Goal: Task Accomplishment & Management: Complete application form

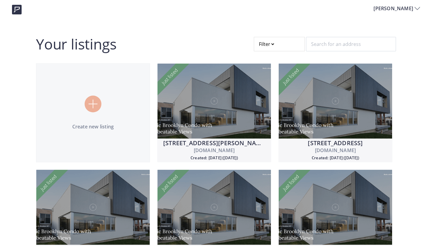
click at [90, 99] on div at bounding box center [93, 104] width 17 height 17
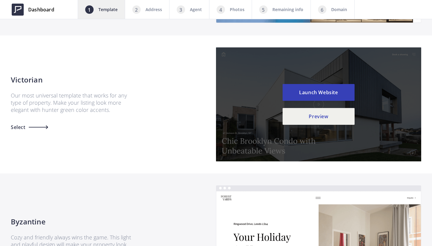
scroll to position [517, 0]
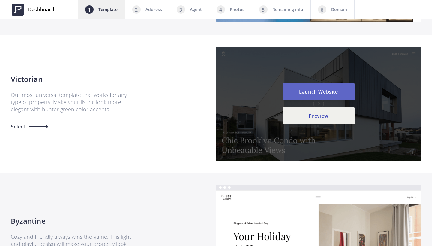
click at [313, 91] on button "Launch Website" at bounding box center [319, 91] width 72 height 17
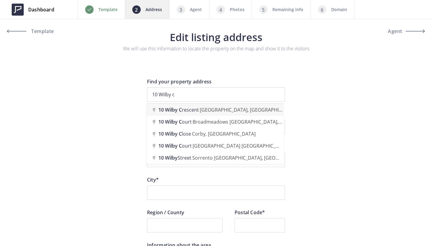
type input "10 Wilby Crescent, York, ON, Canada"
type input "Wilby Crescent 10"
type input "Toronto"
type input "ON"
type input "M9N 0B6"
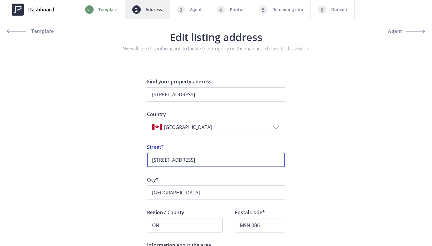
click at [210, 159] on input "10 Wilby Crescent 10" at bounding box center [216, 160] width 138 height 14
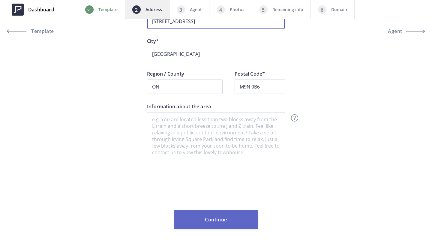
scroll to position [139, 0]
type input "10 Wilby Crescent Unit 1807"
click at [219, 227] on button "Continue" at bounding box center [216, 219] width 84 height 19
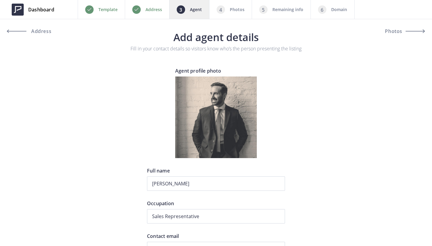
type input "+1 416-458-9252"
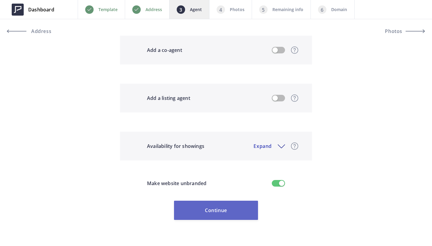
scroll to position [529, 0]
click at [214, 207] on button "Continue" at bounding box center [216, 210] width 84 height 19
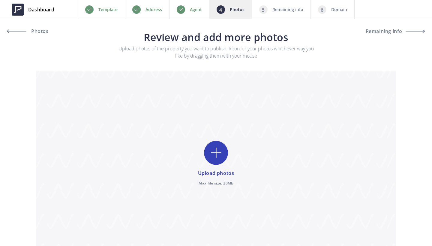
click at [218, 153] on input "file" at bounding box center [216, 163] width 360 height 185
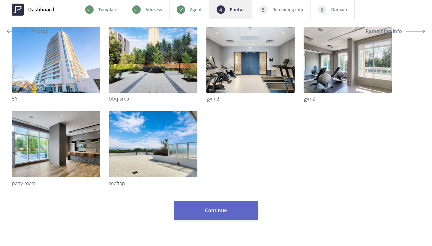
scroll to position [819, 0]
click at [222, 213] on button "Continue" at bounding box center [216, 210] width 84 height 19
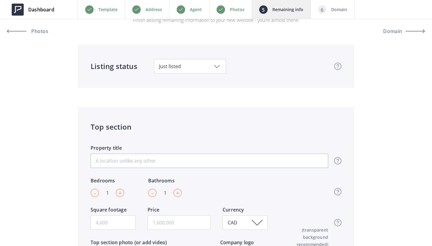
scroll to position [30, 0]
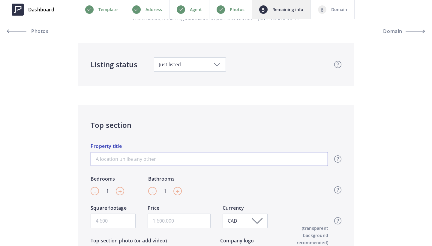
click at [201, 152] on input "Property title" at bounding box center [210, 159] width 238 height 14
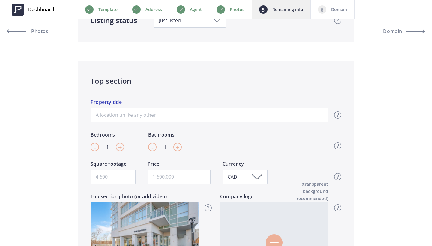
scroll to position [76, 0]
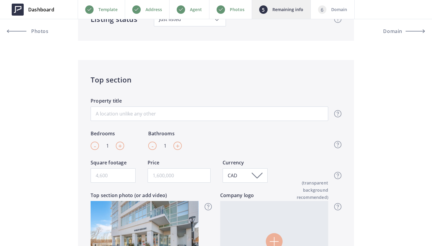
click at [120, 147] on span "+" at bounding box center [120, 145] width 4 height 9
type input "2"
click at [176, 147] on span "+" at bounding box center [178, 145] width 4 height 9
type input "2"
click at [156, 178] on input "text" at bounding box center [179, 175] width 63 height 14
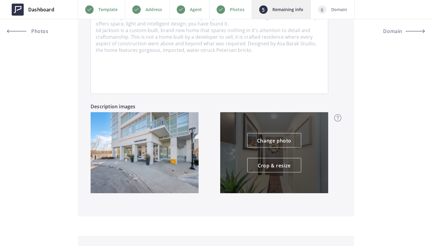
scroll to position [471, 0]
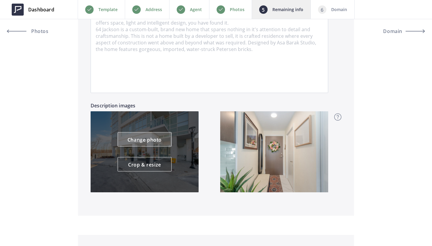
click at [151, 142] on link "Change photo" at bounding box center [145, 139] width 54 height 14
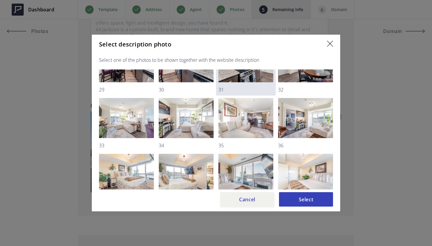
scroll to position [140, 0]
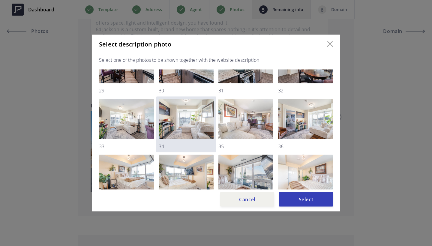
click at [186, 117] on img at bounding box center [186, 119] width 55 height 40
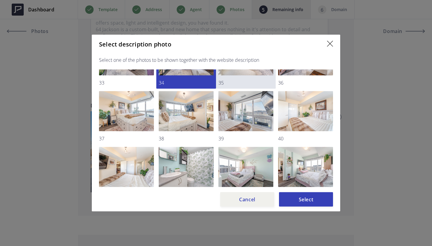
scroll to position [204, 0]
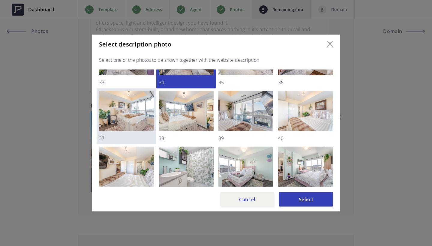
click at [140, 117] on img at bounding box center [126, 111] width 55 height 40
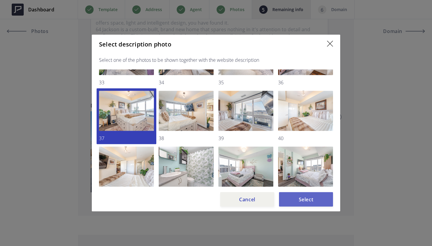
click at [303, 195] on button "Select" at bounding box center [306, 199] width 54 height 14
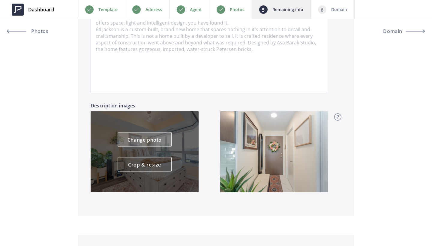
click at [151, 139] on link "Change photo" at bounding box center [145, 139] width 54 height 14
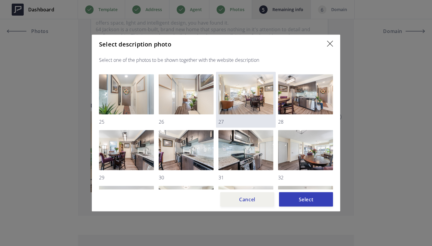
scroll to position [56, 0]
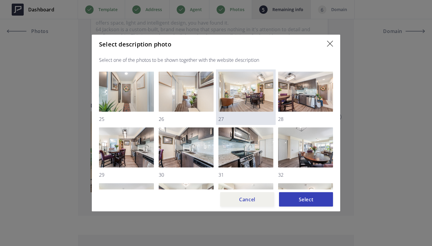
click at [245, 88] on img at bounding box center [246, 92] width 55 height 40
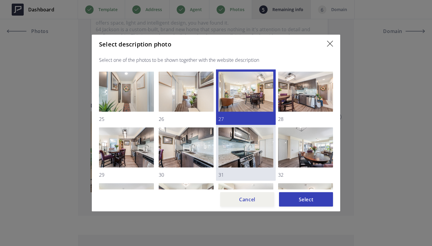
scroll to position [59, 0]
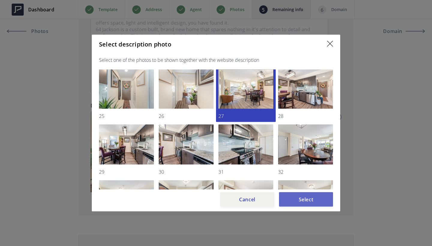
click at [303, 197] on button "Select" at bounding box center [306, 199] width 54 height 14
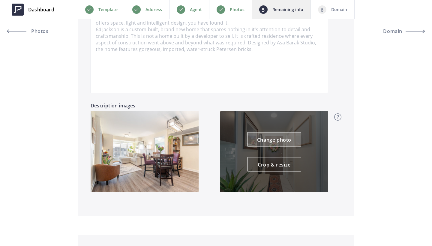
click at [270, 142] on link "Change photo" at bounding box center [274, 139] width 54 height 14
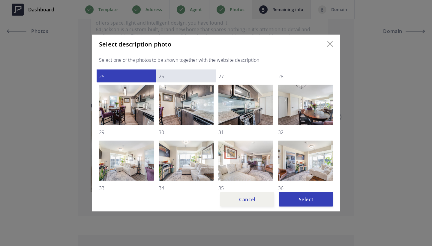
scroll to position [98, 0]
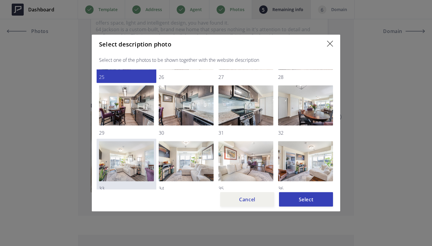
click at [142, 158] on img at bounding box center [126, 161] width 55 height 40
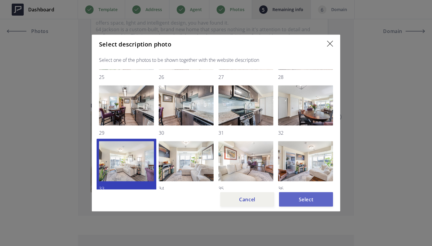
click at [300, 196] on button "Select" at bounding box center [306, 199] width 54 height 14
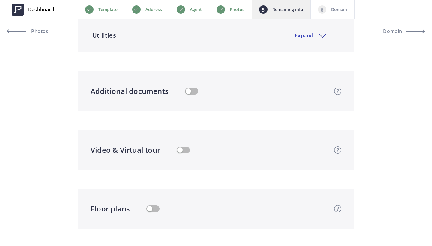
scroll to position [1040, 0]
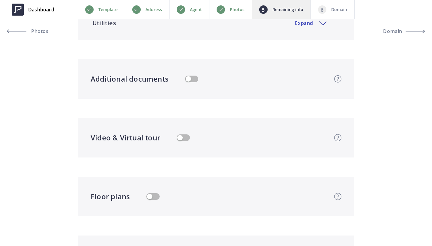
click at [180, 136] on button "button" at bounding box center [183, 137] width 13 height 7
type input "529,000"
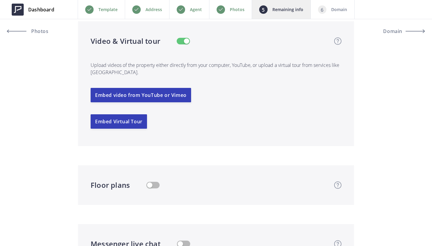
scroll to position [1158, 0]
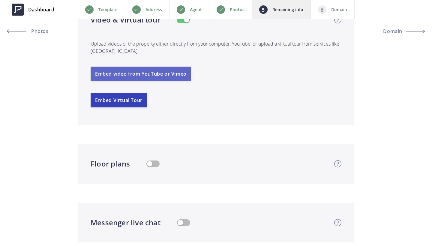
click at [139, 73] on button "Embed video from YouTube or Vimeo" at bounding box center [141, 74] width 101 height 14
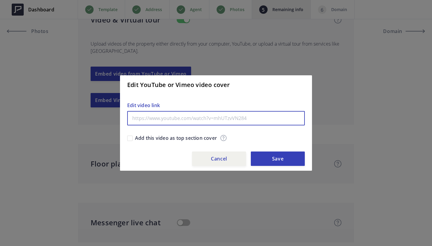
click at [165, 120] on input "text" at bounding box center [216, 118] width 178 height 14
paste input "https://www.youtube.com/watch?v=MLXn70efNxI&embeds_referring_euri=https%3A%2F%2…"
type input "https://www.youtube.com/watch?v=MLXn70efNxI&embeds_referring_euri=https%3A%2F%2…"
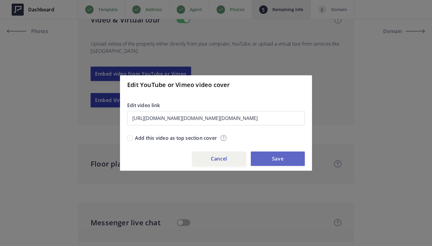
click at [274, 161] on button "Save" at bounding box center [278, 159] width 54 height 14
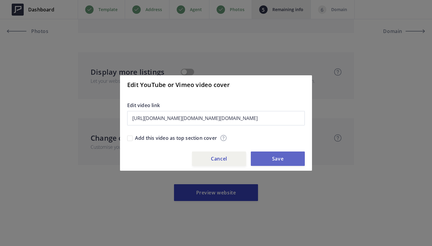
click at [280, 161] on button "Save" at bounding box center [278, 159] width 54 height 14
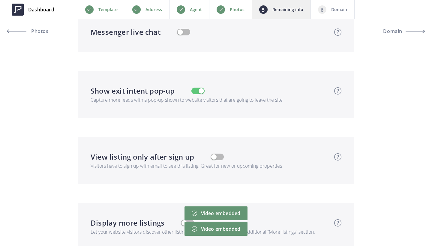
scroll to position [1651, 0]
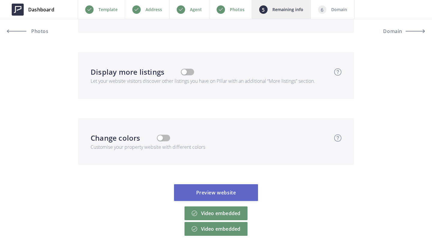
click at [220, 195] on button "Preview website" at bounding box center [216, 192] width 84 height 17
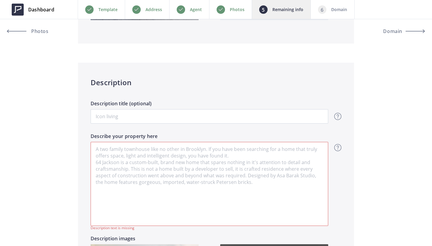
scroll to position [338, 0]
click at [228, 171] on textarea "Describe your property here" at bounding box center [210, 183] width 238 height 84
paste textarea "Step into this beautifully modern-designed 2-bedroom, 2-bath condo in Toronto's…"
type input "529,000"
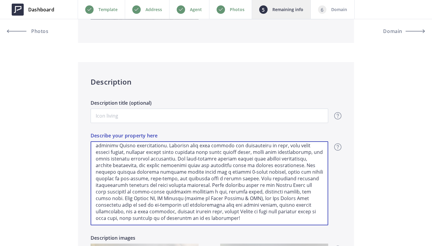
scroll to position [10, 0]
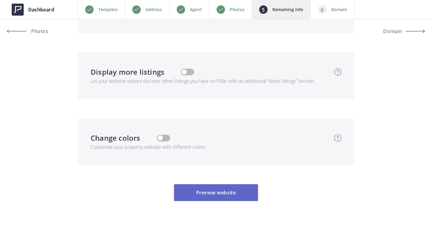
type textarea "Step into this beautifully modern-designed 2-bedroom, 2-bath condo in Toronto's…"
click at [217, 192] on button "Preview website" at bounding box center [216, 192] width 84 height 17
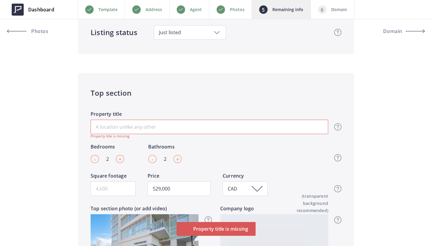
scroll to position [86, 0]
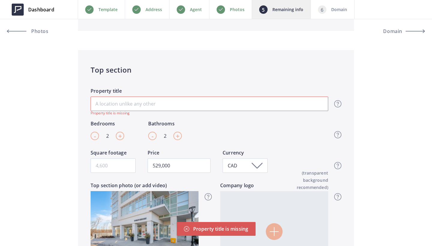
click at [135, 101] on input "Property title" at bounding box center [210, 104] width 238 height 14
type input "W"
type input "529,000"
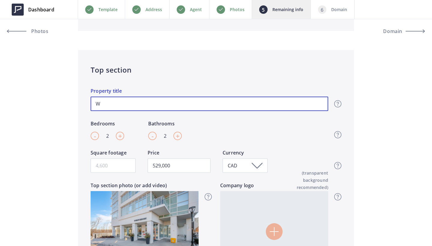
type input "We"
type input "529,000"
type input "Wel"
type input "529,000"
type input "Welc"
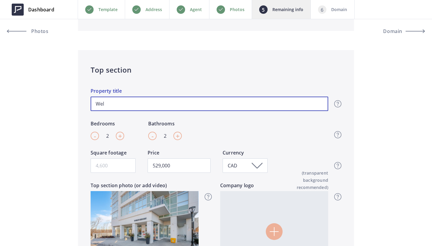
type input "529,000"
type input "Welco"
type input "529,000"
type input "Welcom"
type input "529,000"
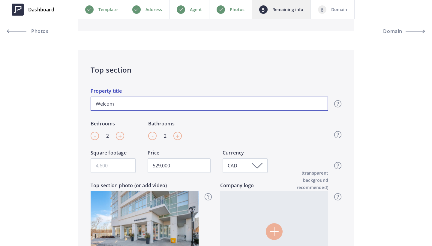
type input "Welcome"
type input "529,000"
type input "Welcome"
type input "529,000"
type input "Welcome t"
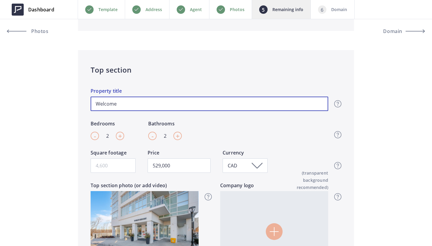
type input "529,000"
type input "Welcome to"
type input "529,000"
type input "Welcome to"
type input "529,000"
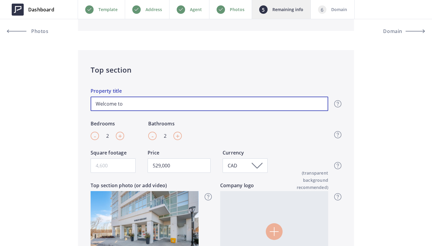
type input "Welcome to W"
type input "529,000"
type input "Welcome to Wi"
type input "529,000"
type input "Welcome to Wil"
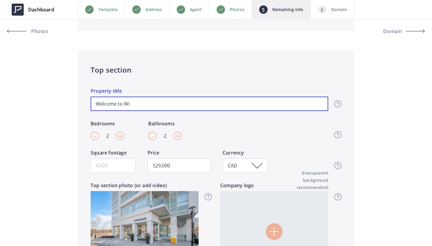
type input "529,000"
type input "Welcome to Wilb"
type input "529,000"
type input "Welcome to Wilby"
type input "529,000"
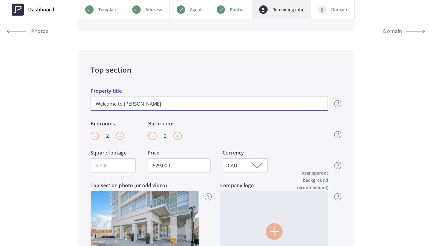
type input "Welcome to Wilby!"
type input "529,000"
type input "Welcome to Wilby!"
type input "529,000"
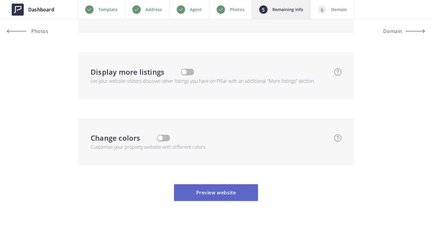
type input "Welcome to Wilby!"
click at [206, 193] on button "Preview website" at bounding box center [216, 192] width 84 height 17
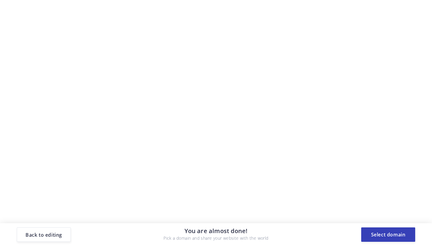
scroll to position [0, 0]
click at [392, 234] on button "Select domain" at bounding box center [388, 235] width 54 height 14
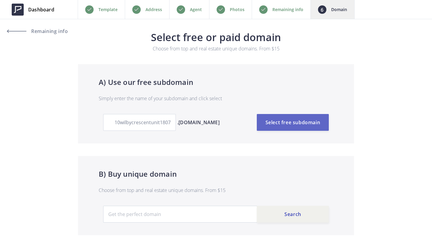
click at [291, 121] on button "Select free subdomain" at bounding box center [293, 122] width 72 height 17
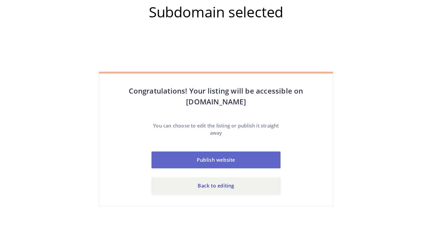
click at [220, 159] on button "Publish website" at bounding box center [216, 160] width 129 height 17
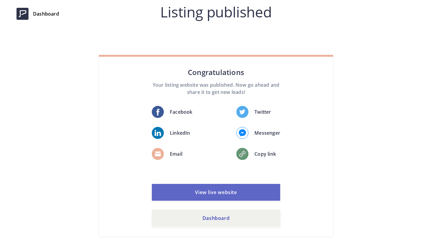
click at [219, 190] on link "View live website" at bounding box center [216, 192] width 128 height 17
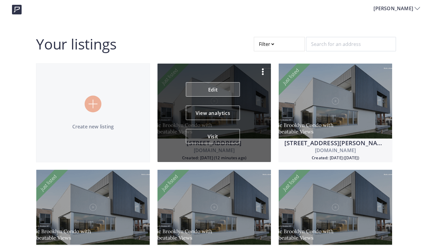
click at [213, 87] on link "Edit" at bounding box center [213, 89] width 54 height 14
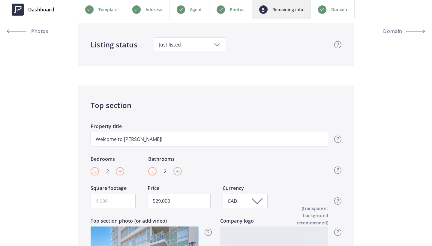
scroll to position [142, 0]
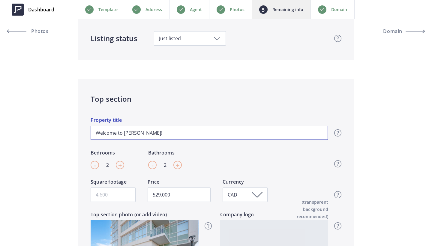
drag, startPoint x: 147, startPoint y: 134, endPoint x: 62, endPoint y: 128, distance: 85.2
type input "Y"
type input "529,000"
type input "Yo"
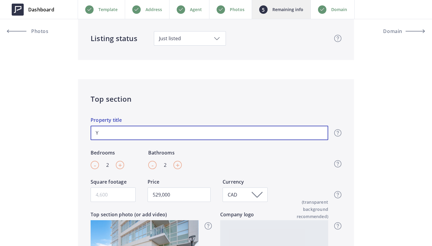
type input "529,000"
type input "You"
type input "529,000"
type input "Your"
type input "529,000"
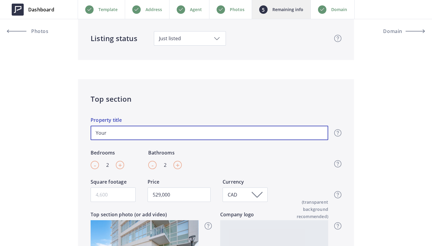
type input "Your"
type input "529,000"
type input "Your N"
type input "529,000"
type input "Your Ne"
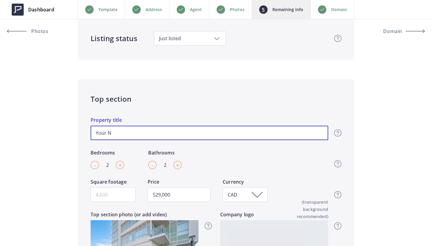
type input "529,000"
type input "Your Nex"
type input "529,000"
type input "Your Next"
type input "529,000"
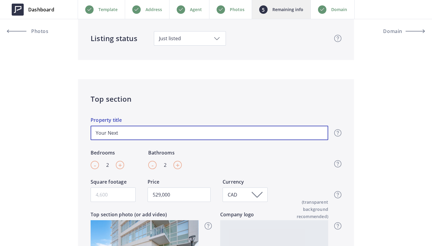
type input "Your Next"
type input "529,000"
type input "Your Next C"
type input "529,000"
type input "Your Next Ch"
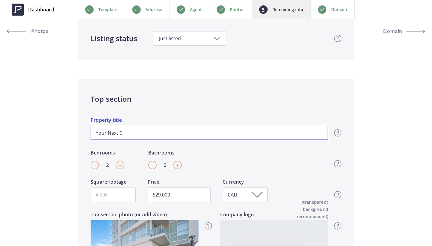
type input "529,000"
type input "Your Next Cha"
type input "529,000"
type input "Your Next Chap"
type input "529,000"
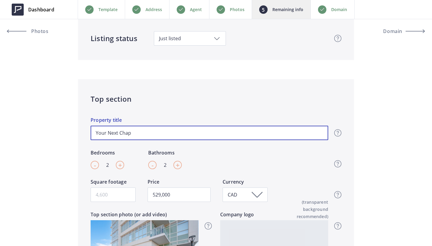
type input "Your Next Chapt"
type input "529,000"
type input "Your Next Chapte"
type input "529,000"
type input "Your Next Chapter"
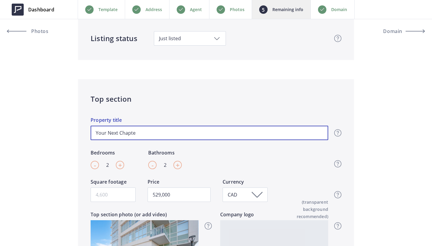
type input "529,000"
type input "Your Next Chapter"
type input "529,000"
type input "Your Next Chapter S"
type input "529,000"
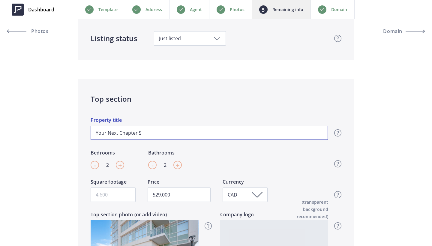
type input "Your Next Chapter St"
type input "529,000"
type input "Your Next Chapter Sta"
type input "529,000"
type input "Your Next Chapter Star"
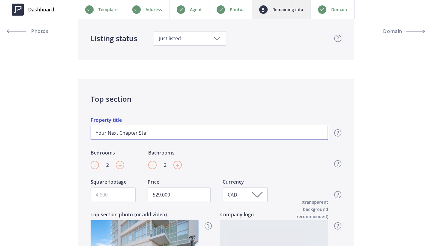
type input "529,000"
type input "Your Next Chapter Start"
type input "529,000"
type input "Your Next Chapter Starts"
type input "529,000"
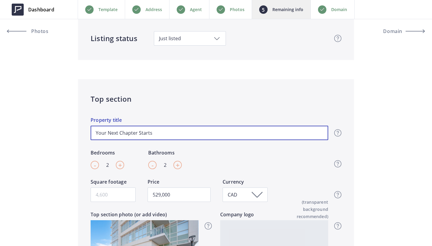
type input "Your Next Chapter Starts"
type input "529,000"
type input "Your Next Chapter Starts a"
type input "529,000"
type input "Your Next Chapter Starts at"
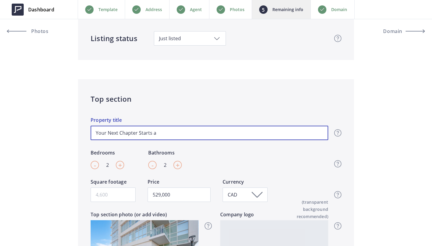
type input "529,000"
type input "Your Next Chapter Starts at"
type input "529,000"
type input "Your Next Chapter Starts at W"
type input "529,000"
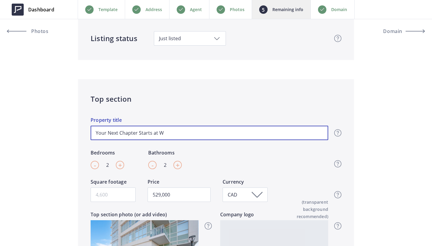
type input "Your Next Chapter Starts at Wi"
type input "529,000"
type input "Your Next Chapter Starts at Wil"
type input "529,000"
type input "Your Next Chapter Starts at Wilb"
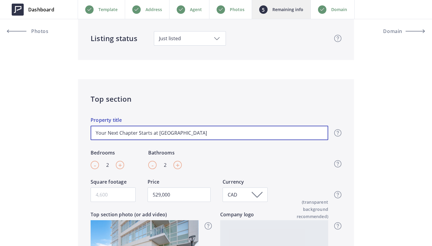
type input "529,000"
type input "Your Next Chapter Starts at Wilby"
type input "529,000"
type input "Your Next Chapter Starts at [GEOGRAPHIC_DATA]!"
type input "529,000"
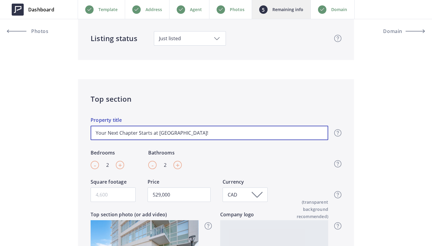
type input "Your Next Chapter Starts at [GEOGRAPHIC_DATA]!"
type input "529,000"
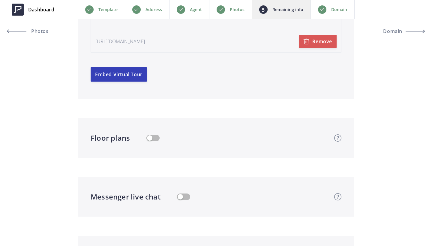
scroll to position [1397, 0]
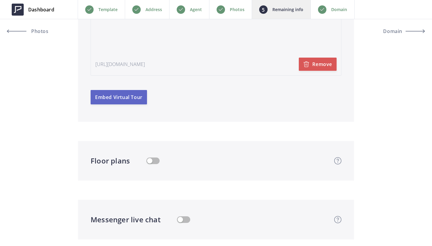
type input "Your Next Chapter Starts at Wilby!"
click at [132, 98] on button "Embed Virtual Tour" at bounding box center [119, 97] width 56 height 14
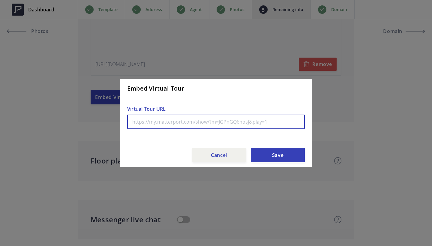
click at [152, 128] on input "text" at bounding box center [216, 122] width 178 height 14
paste input "https://my.matterport.com/show/?m=QrdSNWPM1aA&play=0"
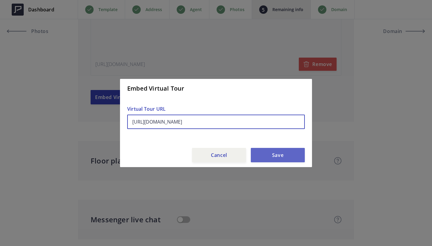
type input "https://my.matterport.com/show/?m=QrdSNWPM1aA&play=0"
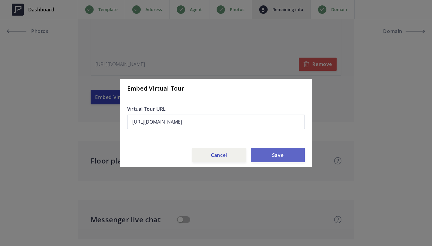
click at [285, 154] on button "Save" at bounding box center [278, 155] width 54 height 14
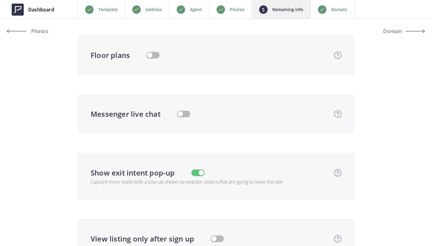
scroll to position [1640, 0]
click at [154, 57] on button "button" at bounding box center [152, 55] width 13 height 7
type input "529,000"
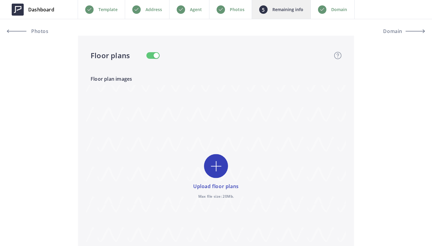
click at [213, 171] on input "file" at bounding box center [216, 177] width 260 height 185
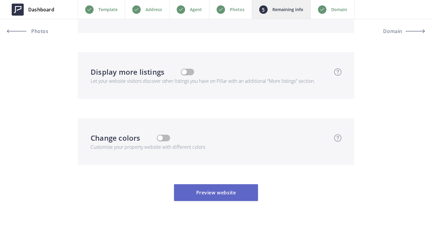
scroll to position [1973, 0]
click at [204, 199] on button "Preview website" at bounding box center [216, 192] width 84 height 17
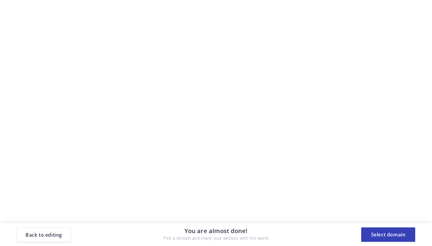
scroll to position [0, 0]
click at [394, 238] on button "Select domain" at bounding box center [388, 235] width 54 height 14
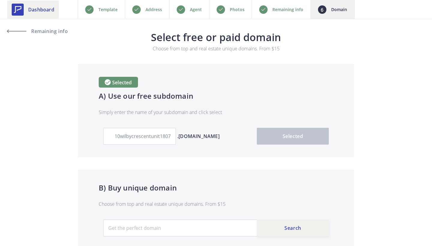
click at [29, 2] on link "Dashboard" at bounding box center [33, 10] width 52 height 18
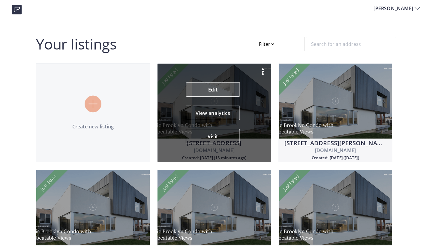
click at [218, 88] on link "Edit" at bounding box center [213, 89] width 54 height 14
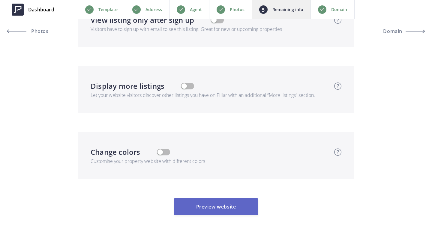
scroll to position [1973, 0]
click at [242, 199] on button "Preview website" at bounding box center [216, 207] width 84 height 17
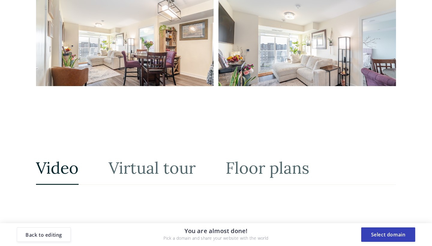
scroll to position [540, 0]
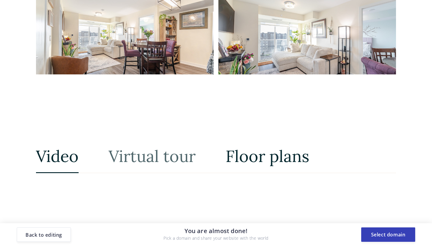
click at [247, 157] on link "Floor plans" at bounding box center [268, 156] width 84 height 32
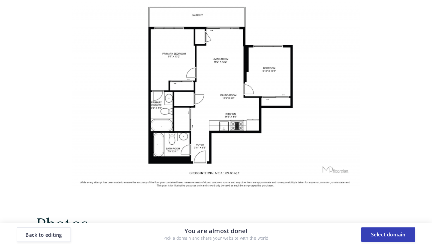
scroll to position [730, 0]
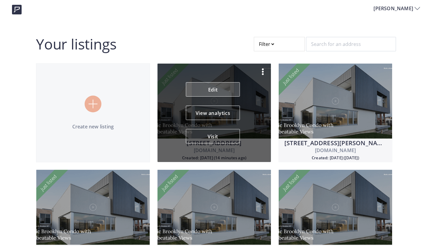
click at [213, 93] on link "Edit" at bounding box center [213, 89] width 54 height 14
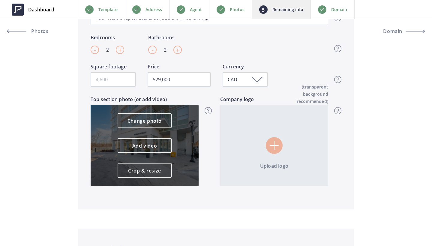
scroll to position [243, 0]
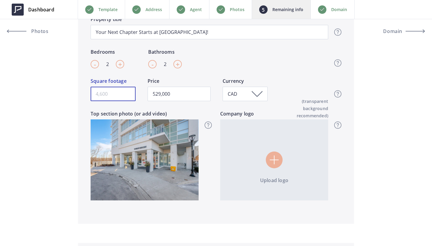
click at [115, 95] on input "Square footage" at bounding box center [113, 94] width 45 height 14
type input "7"
type input "529,000"
type input "72"
type input "529,000"
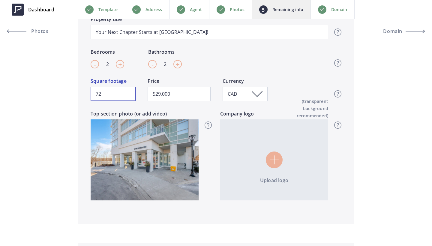
type input "724"
type input "529,000"
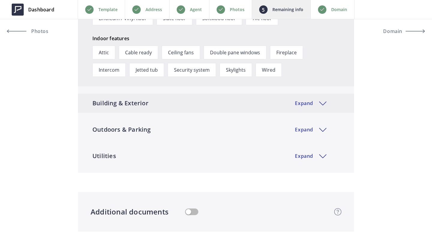
scroll to position [980, 0]
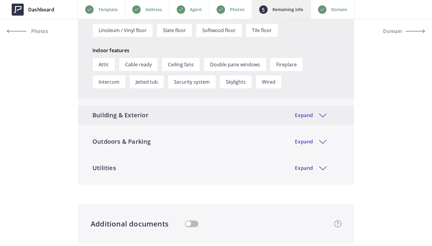
type input "724"
click at [167, 114] on div "Building & Exterior Expand" at bounding box center [216, 115] width 276 height 19
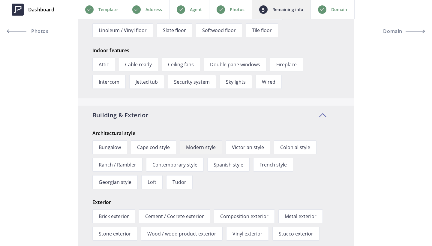
click at [198, 141] on span "Modern style" at bounding box center [201, 147] width 42 height 14
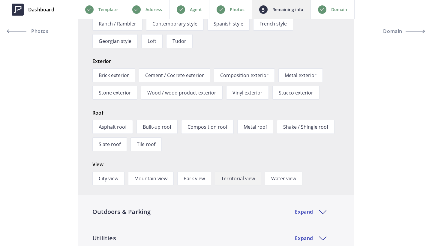
scroll to position [1144, 0]
click at [112, 177] on span "City view" at bounding box center [108, 178] width 32 height 14
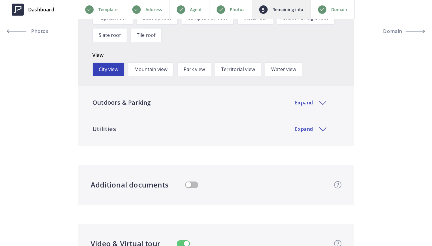
scroll to position [1271, 0]
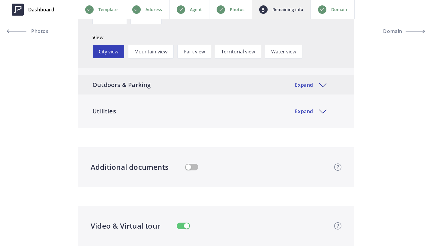
click at [202, 77] on div "Outdoors & Parking Expand" at bounding box center [216, 84] width 276 height 19
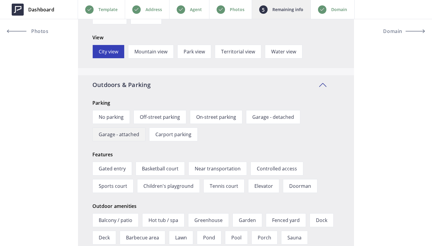
click at [124, 134] on span "Garage - attached" at bounding box center [118, 135] width 53 height 14
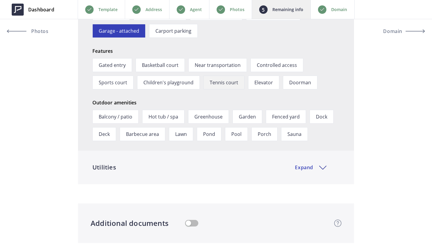
scroll to position [1375, 0]
click at [186, 170] on div "Utilities Expand" at bounding box center [216, 167] width 276 height 19
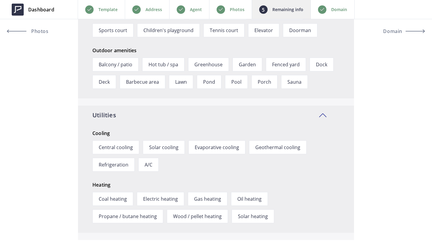
scroll to position [1428, 0]
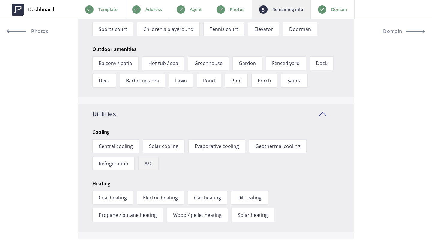
click at [147, 163] on span "A/C" at bounding box center [148, 164] width 20 height 14
click at [222, 199] on span "Gas heating" at bounding box center [208, 198] width 40 height 14
type input "529,000"
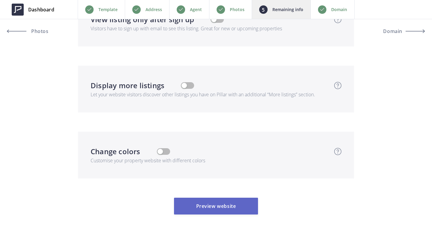
scroll to position [2496, 0]
click at [225, 198] on button "Preview website" at bounding box center [216, 206] width 84 height 17
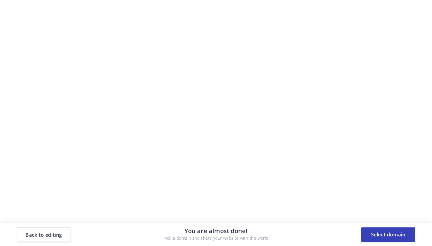
scroll to position [0, 0]
click at [391, 235] on button "Select domain" at bounding box center [388, 235] width 54 height 14
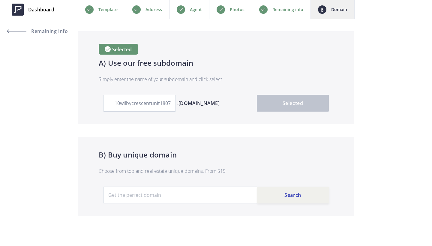
scroll to position [33, 0]
click at [34, 11] on span "Dashboard" at bounding box center [41, 9] width 26 height 7
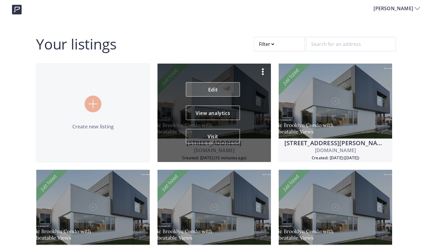
click at [220, 89] on link "Edit" at bounding box center [213, 89] width 54 height 14
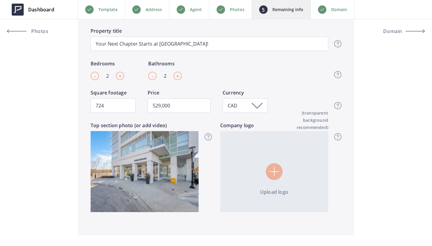
scroll to position [334, 0]
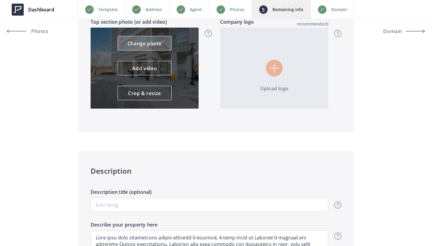
click at [145, 46] on link "Change photo" at bounding box center [145, 43] width 54 height 14
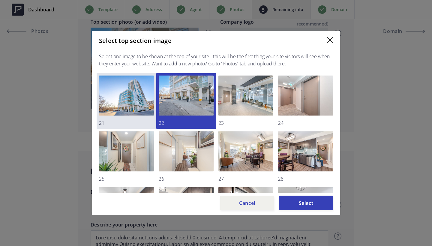
click at [142, 96] on img at bounding box center [126, 96] width 55 height 40
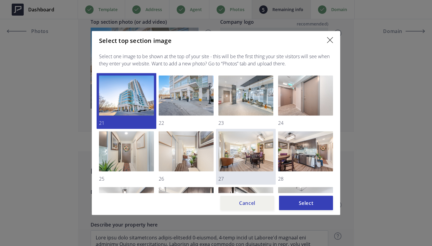
scroll to position [0, 0]
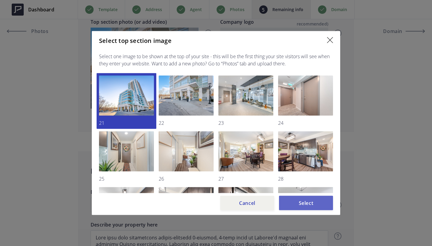
click at [319, 205] on button "Select" at bounding box center [306, 203] width 54 height 14
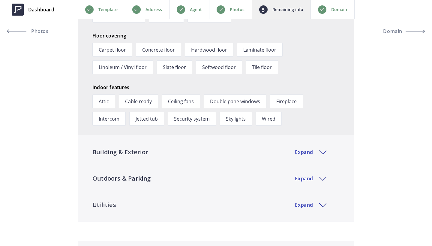
scroll to position [989, 0]
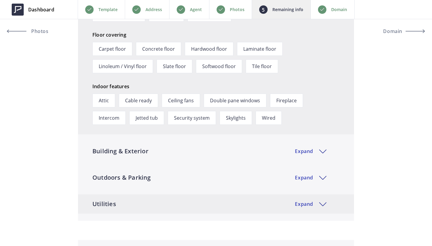
click at [192, 210] on div "Utilities Expand" at bounding box center [216, 204] width 276 height 19
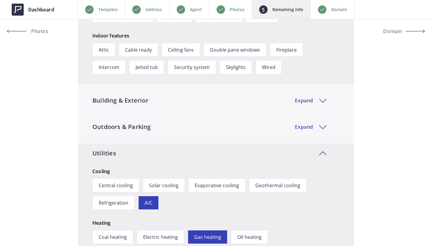
scroll to position [1041, 0]
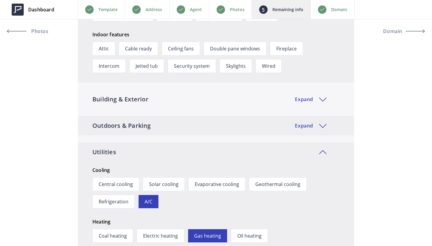
click at [179, 128] on div "Outdoors & Parking Expand" at bounding box center [216, 125] width 276 height 19
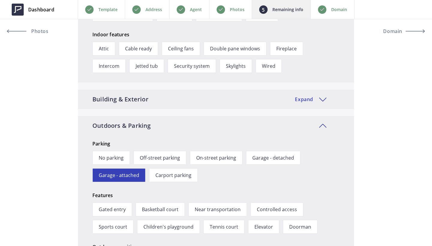
click at [174, 100] on div "Building & Exterior Expand" at bounding box center [216, 99] width 276 height 19
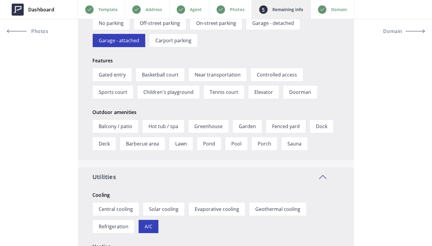
scroll to position [1388, 0]
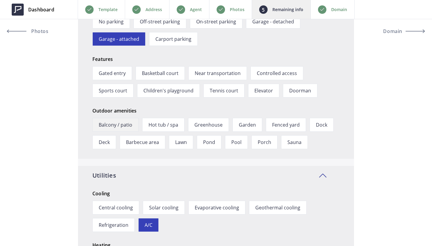
click at [120, 123] on span "Balcony / patio" at bounding box center [115, 125] width 46 height 14
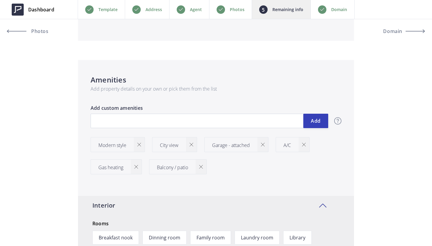
scroll to position [733, 0]
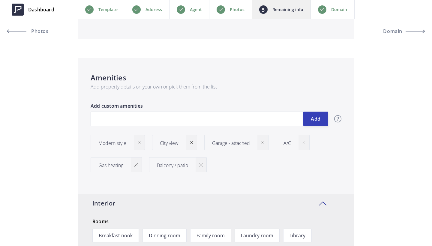
click at [203, 165] on img at bounding box center [201, 165] width 4 height 4
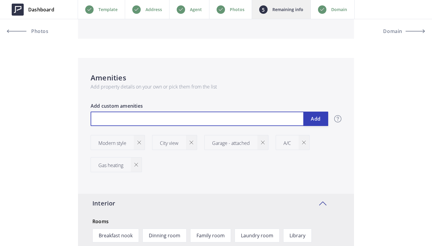
click at [146, 118] on input "text" at bounding box center [210, 119] width 238 height 14
type input "529,000"
type input "B"
type input "529,000"
type input "Ba"
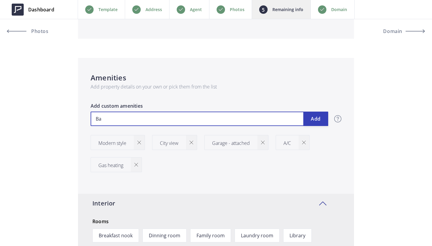
type input "529,000"
type input "Bal"
type input "529,000"
type input "Balc"
type input "529,000"
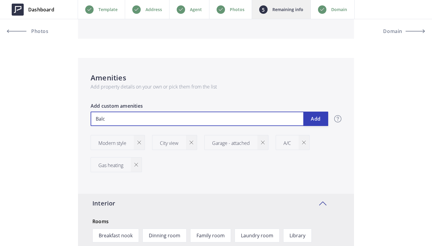
type input "Balco"
type input "529,000"
type input "Balcon"
type input "529,000"
type input "Balcony"
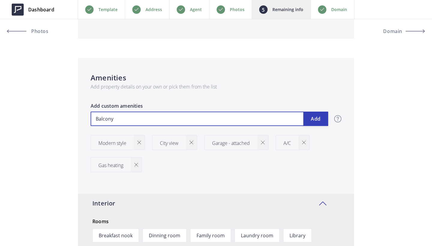
type input "529,000"
type input "Balcony"
type input "529,000"
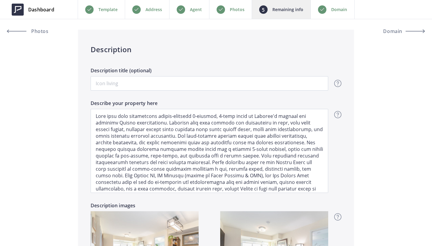
scroll to position [532, 0]
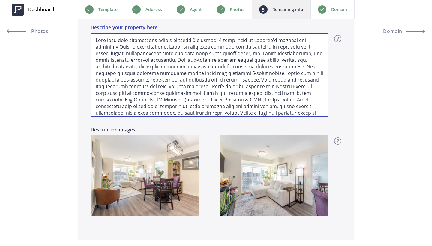
drag, startPoint x: 208, startPoint y: 93, endPoint x: 110, endPoint y: 101, distance: 98.2
click at [110, 101] on textarea "Describe your property here" at bounding box center [210, 75] width 238 height 84
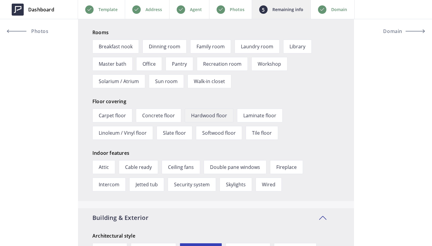
scroll to position [791, 0]
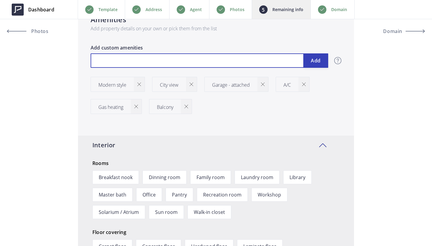
click at [159, 63] on input "text" at bounding box center [210, 60] width 238 height 14
paste input "gym, rooftop patio, riverside lounge, and party room."
type input "529,000"
type input "gym, rooftop patio, riverside lounge, and party room."
drag, startPoint x: 107, startPoint y: 60, endPoint x: 303, endPoint y: 62, distance: 195.4
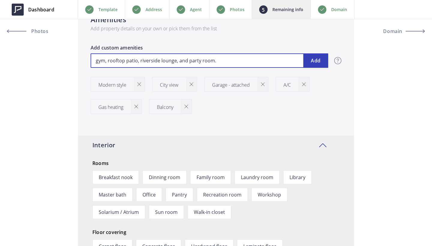
click at [303, 62] on input "gym, rooftop patio, riverside lounge, and party room." at bounding box center [210, 60] width 238 height 14
type input "529,000"
type input "gym,"
type input "529,000"
type input "gym,"
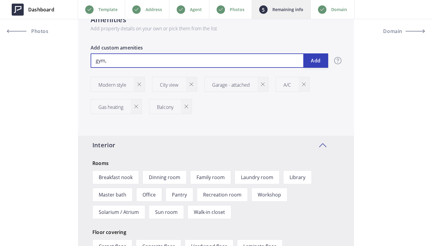
type input "529,000"
type input "gym"
type input "529,000"
type input "gy"
type input "529,000"
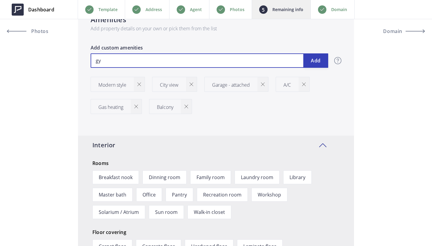
type input "g"
type input "529,000"
type input "G"
type input "529,000"
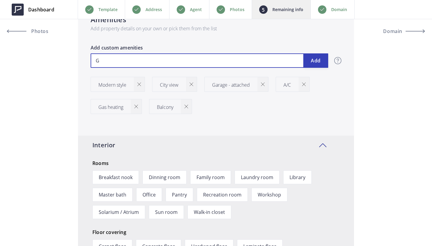
type input "Gy"
type input "529,000"
type input "Gym"
type input "529,000"
paste input "gym, rooftop patio, riverside lounge, and party room."
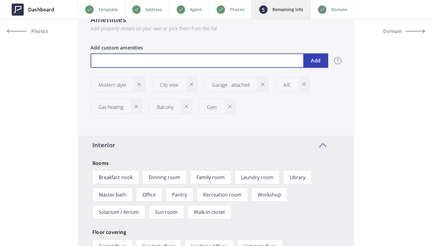
type input "529,000"
type input "gym, rooftop patio, riverside lounge, and party room."
drag, startPoint x: 140, startPoint y: 61, endPoint x: 273, endPoint y: 61, distance: 133.3
click at [273, 61] on input "gym, rooftop patio, riverside lounge, and party room." at bounding box center [210, 60] width 238 height 14
type input "529,000"
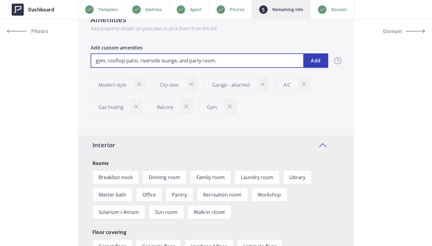
type input "gym, rooftop patio,"
type input "529,000"
type input "gym, rooftop patio,"
type input "529,000"
type input "gym, rooftop patio"
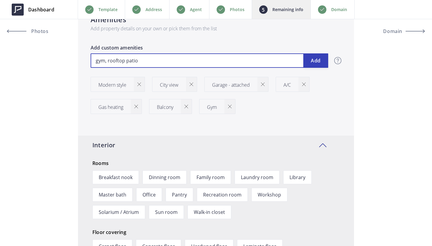
drag, startPoint x: 109, startPoint y: 61, endPoint x: 48, endPoint y: 61, distance: 60.6
type input "529,000"
type input "Rooftop patio"
type input "529,000"
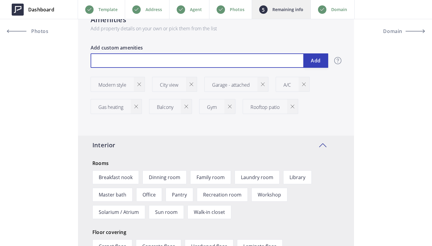
paste input "riverside lounge, and party room."
type input "529,000"
type input "riverside lounge, and party room."
click at [97, 62] on input "riverside lounge, and party room." at bounding box center [210, 60] width 238 height 14
type input "529,000"
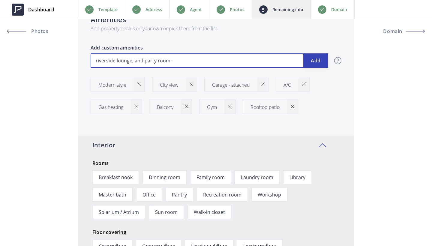
type input "r\iverside lounge, and party room."
type input "529,000"
type input "r\Riverside lounge, and party room."
type input "529,000"
type input "r\R\iverside lounge, and party room."
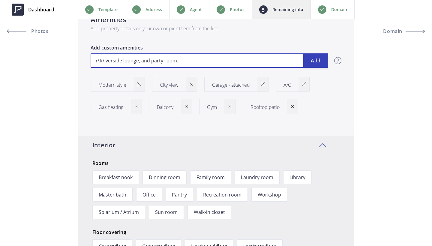
type input "529,000"
type input "r\R\\iverside lounge, and party room."
type input "529,000"
type input "r\R\iverside lounge, and party room."
type input "529,000"
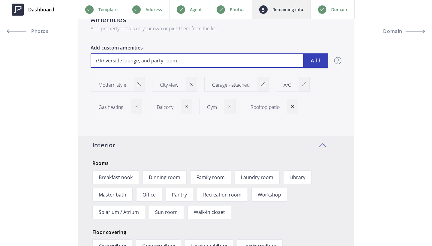
type input "r\Riverside lounge, and party room."
type input "529,000"
type input "r\iverside lounge, and party room."
type input "529,000"
type input "riverside lounge, and party room."
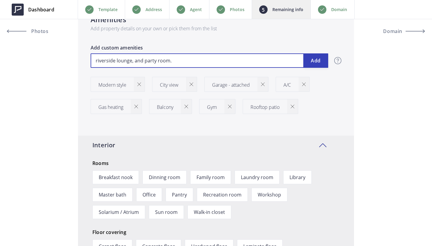
type input "529,000"
type input "rRiverside lounge, and party room."
type input "529,000"
type input "riverside lounge, and party room."
type input "529,000"
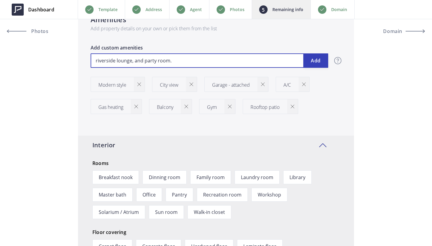
type input "iverside lounge, and party room."
type input "529,000"
type input "Riverside lounge, and party room."
drag, startPoint x: 134, startPoint y: 61, endPoint x: 186, endPoint y: 62, distance: 52.8
click at [186, 62] on input "Riverside lounge, and party room." at bounding box center [210, 60] width 238 height 14
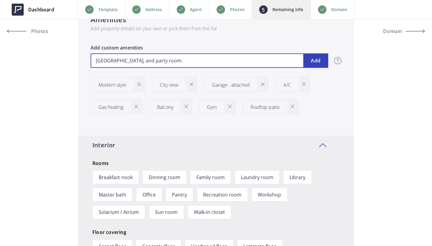
type input "529,000"
type input "Riverside lounge,"
type input "529,000"
type input "Riverside lounge"
type input "529,000"
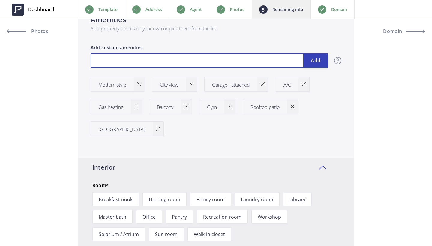
type input "529,000"
type input "P"
type input "529,000"
type input "Pa"
type input "529,000"
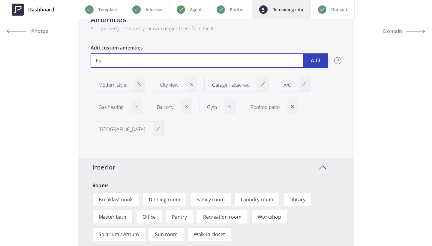
type input "Par"
type input "529,000"
type input "Part"
type input "529,000"
type input "Party"
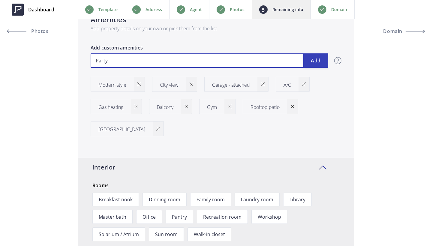
type input "529,000"
type input "Party"
type input "529,000"
type input "Party R"
type input "529,000"
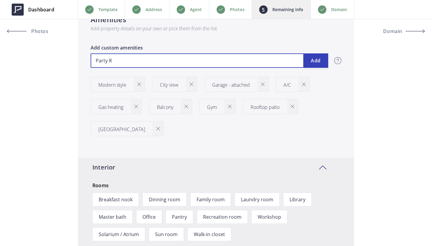
type input "Party Ro"
type input "529,000"
type input "Party Roo"
type input "529,000"
type input "Party Room"
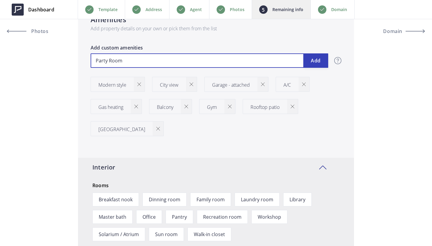
type input "529,000"
type input "Party Room"
type input "529,000"
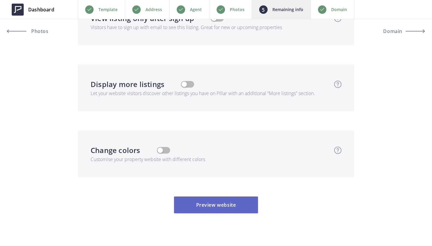
scroll to position [2519, 0]
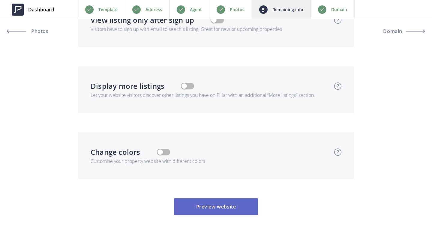
click at [213, 198] on button "Preview website" at bounding box center [216, 206] width 84 height 17
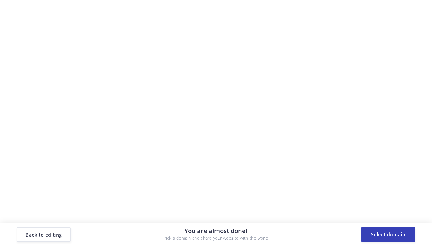
scroll to position [0, 0]
click at [385, 237] on button "Select domain" at bounding box center [388, 235] width 54 height 14
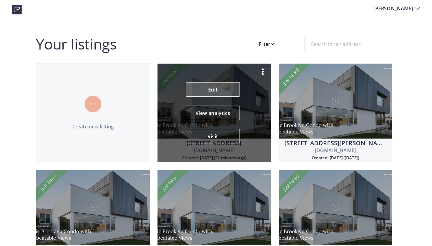
click at [234, 88] on link "Edit" at bounding box center [213, 89] width 54 height 14
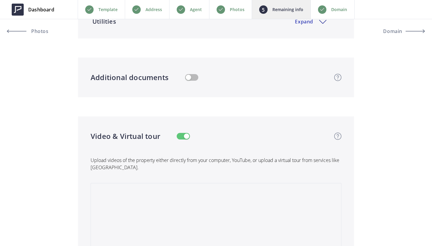
scroll to position [1223, 0]
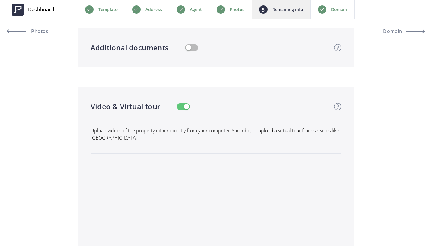
click at [194, 45] on button "button" at bounding box center [191, 47] width 13 height 7
type input "529,000"
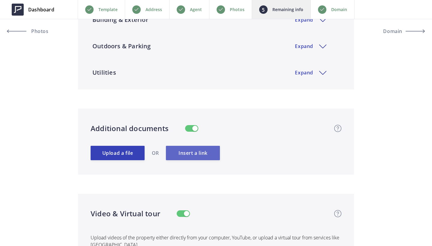
scroll to position [1142, 0]
click at [190, 154] on button "Insert a link" at bounding box center [193, 153] width 54 height 14
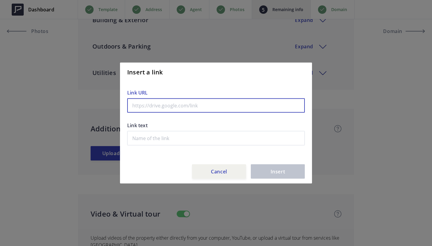
click at [168, 104] on input "text" at bounding box center [216, 105] width 178 height 14
paste input "https://westonloop.com/weston-lions-wilby-loop"
type input "https://westonloop.com/weston-lions-wilby-loop"
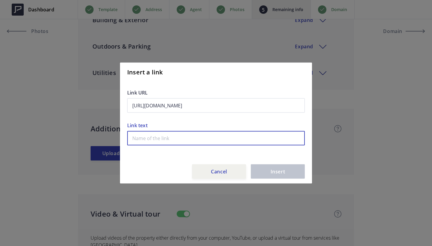
click at [244, 140] on input "text" at bounding box center [216, 138] width 178 height 14
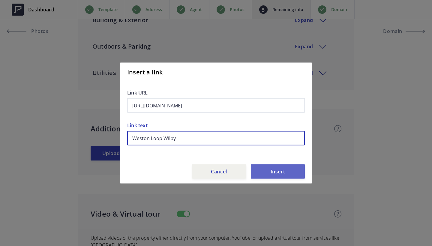
type input "Weston Loop Wilby"
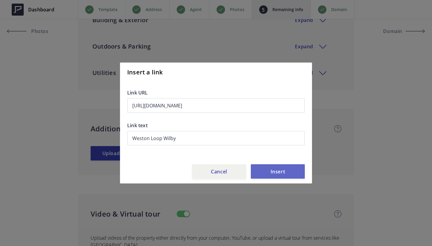
click at [279, 173] on button "Insert" at bounding box center [278, 172] width 54 height 14
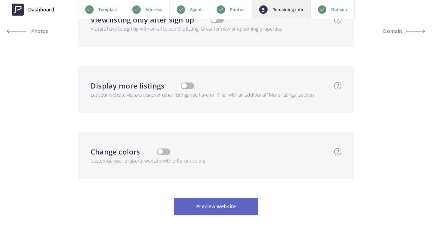
scroll to position [2112, 0]
click at [227, 198] on button "Preview website" at bounding box center [216, 206] width 84 height 17
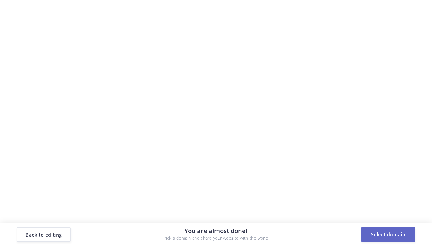
click at [397, 235] on button "Select domain" at bounding box center [388, 235] width 54 height 14
